Goal: Task Accomplishment & Management: Manage account settings

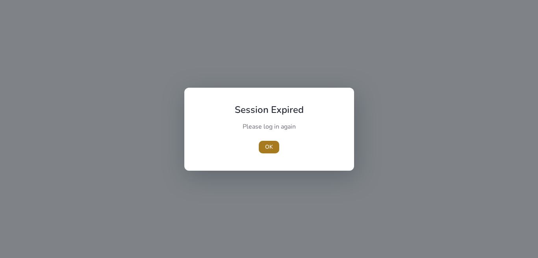
drag, startPoint x: 271, startPoint y: 149, endPoint x: 262, endPoint y: 138, distance: 14.5
click at [271, 149] on span "OK" at bounding box center [269, 147] width 8 height 8
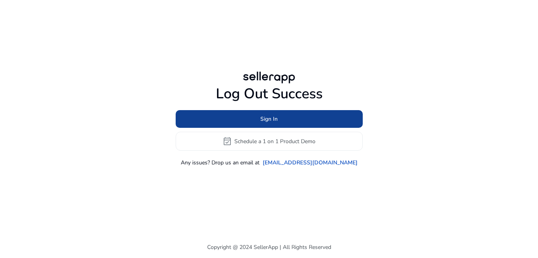
click at [254, 121] on span at bounding box center [269, 119] width 187 height 19
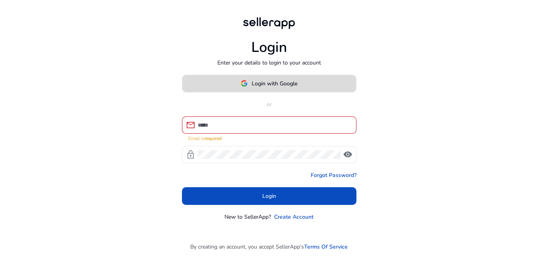
click at [271, 83] on span "Login with Google" at bounding box center [275, 84] width 46 height 8
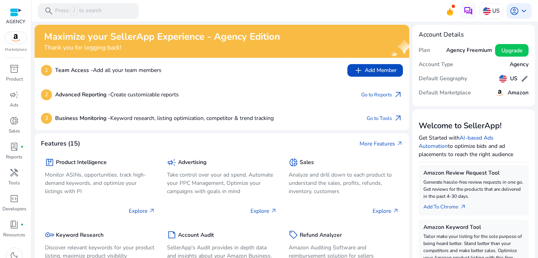
click at [172, 13] on mat-toolbar "search Press / to search US account_circle keyboard_arrow_down" at bounding box center [284, 11] width 506 height 22
click at [200, 13] on mat-toolbar "search Press / to search US account_circle keyboard_arrow_down" at bounding box center [284, 11] width 506 height 22
click at [15, 96] on span "campaign" at bounding box center [13, 94] width 9 height 9
